Goal: Navigation & Orientation: Find specific page/section

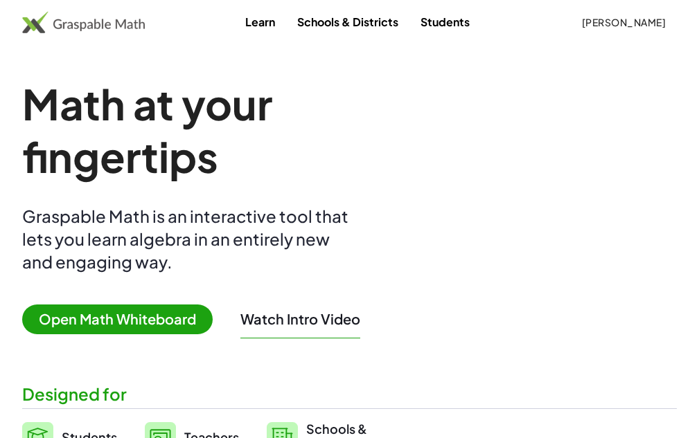
scroll to position [139, 0]
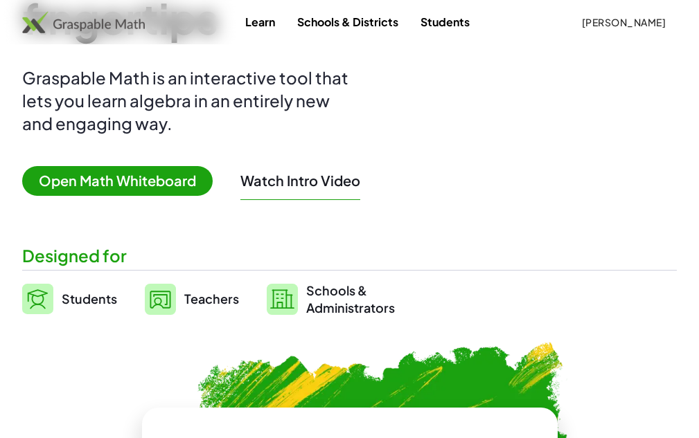
click at [214, 298] on span "Teachers" at bounding box center [211, 299] width 55 height 16
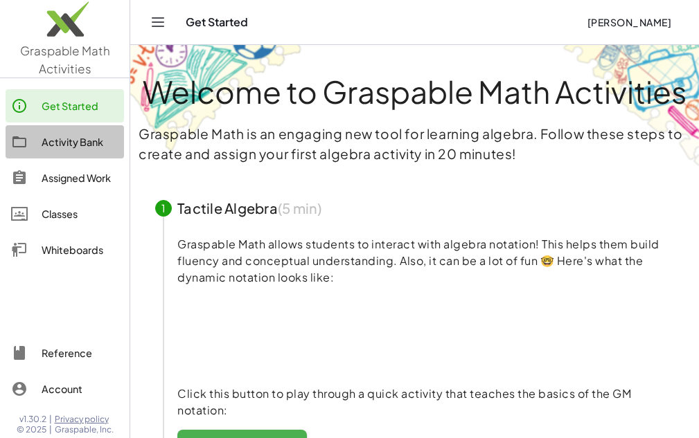
click at [69, 141] on div "Activity Bank" at bounding box center [80, 142] width 77 height 17
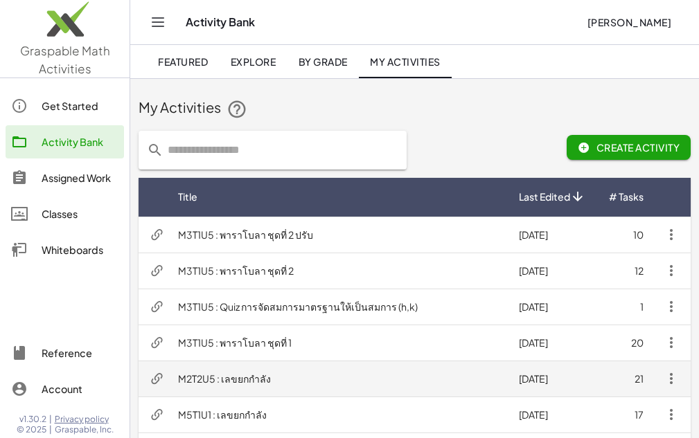
click at [241, 377] on td "M2T2U5 : เลขยกกำลัง" at bounding box center [337, 379] width 341 height 36
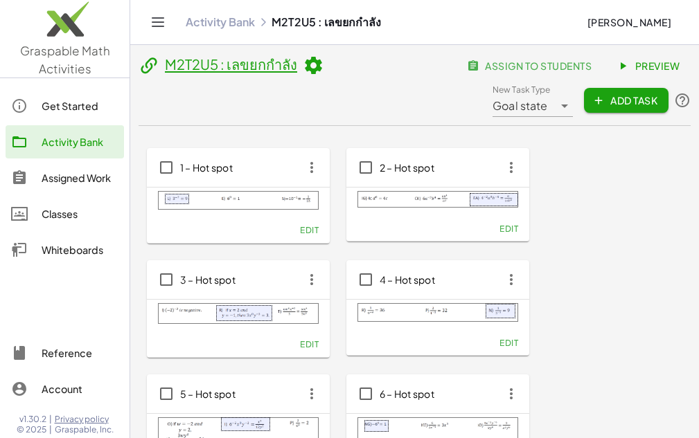
click at [75, 172] on div "Assigned Work" at bounding box center [80, 178] width 77 height 17
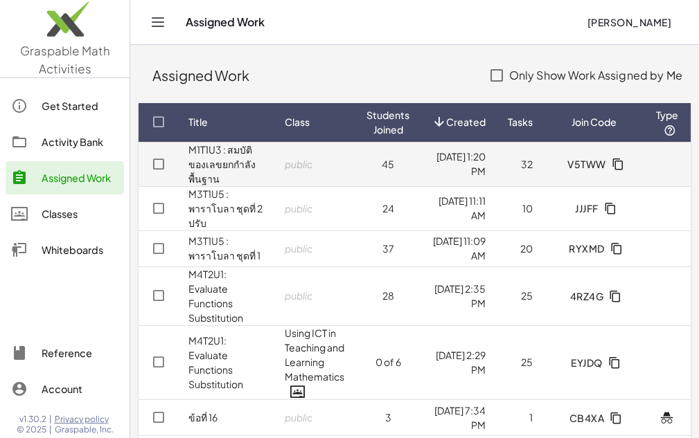
click at [215, 161] on link "M1T1U3 : สมบัติของเลขยกกำลังพื้นฐาน" at bounding box center [221, 164] width 67 height 42
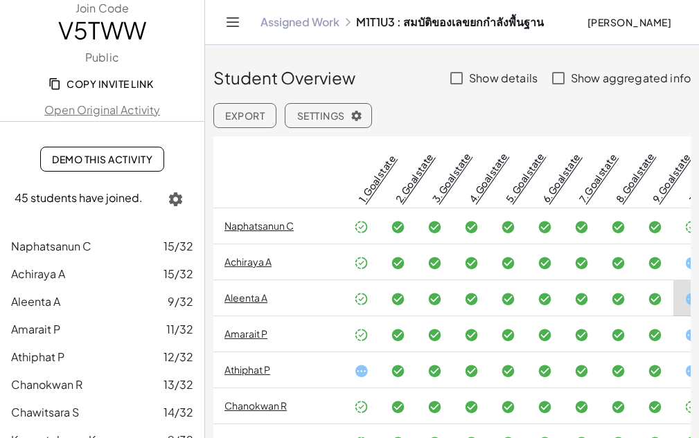
drag, startPoint x: 234, startPoint y: 17, endPoint x: 301, endPoint y: 172, distance: 169.1
click at [234, 17] on icon "Toggle navigation" at bounding box center [232, 22] width 17 height 17
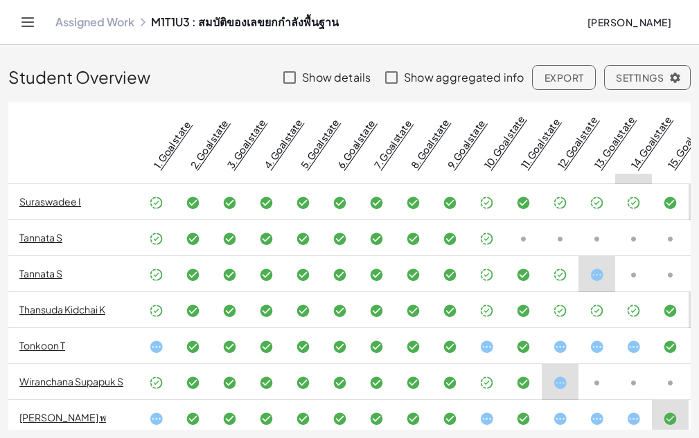
scroll to position [752, 0]
